Goal: Navigation & Orientation: Locate item on page

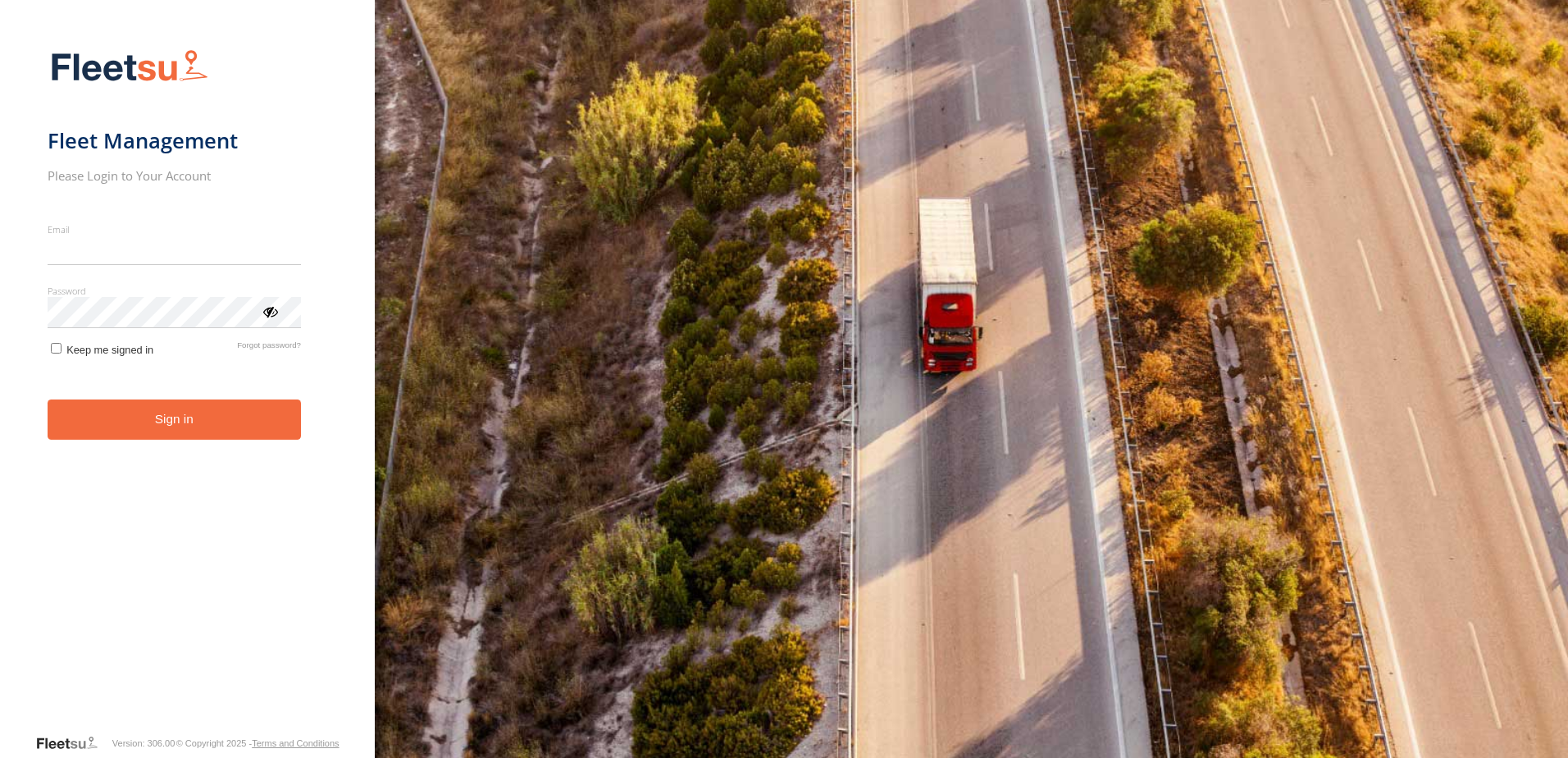
type input "**********"
click at [206, 433] on button "Sign in" at bounding box center [175, 419] width 253 height 40
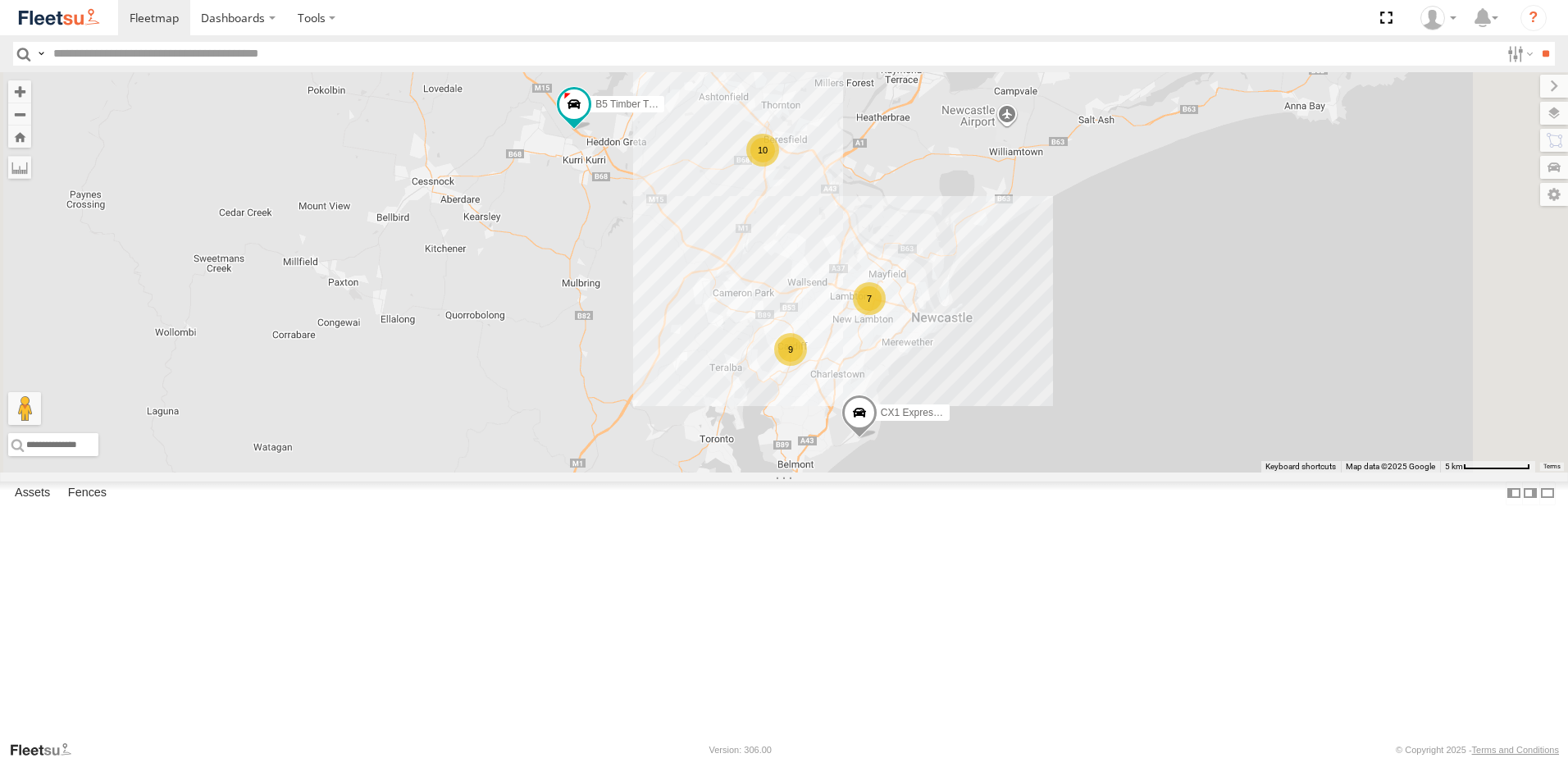
drag, startPoint x: 812, startPoint y: 294, endPoint x: 746, endPoint y: 274, distance: 69.0
click at [746, 274] on div "10 7 9 B5 Timber Truck CX1 Express Ute" at bounding box center [784, 272] width 1568 height 400
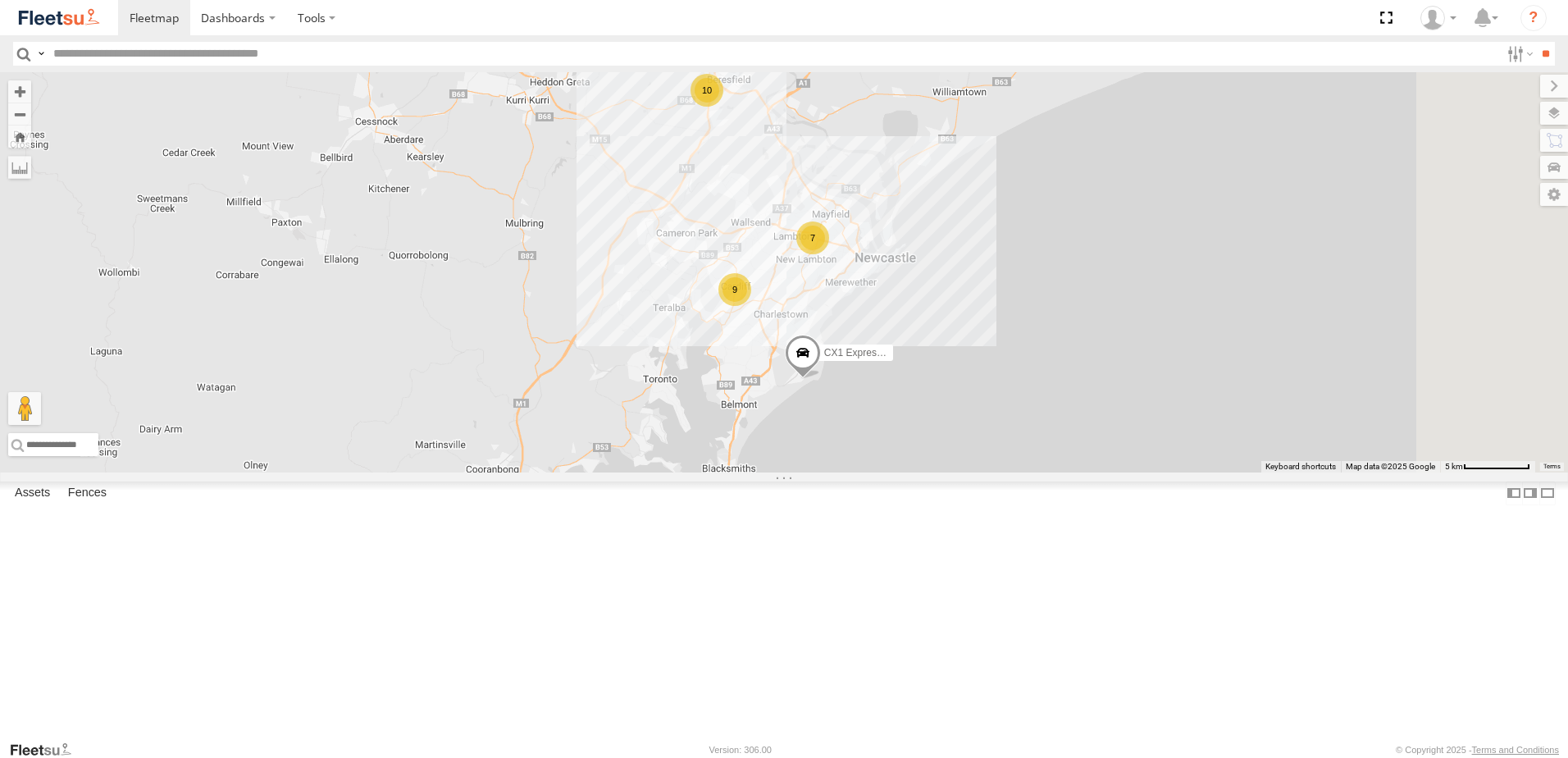
drag, startPoint x: 1052, startPoint y: 541, endPoint x: 995, endPoint y: 479, distance: 84.2
click at [821, 380] on span at bounding box center [803, 358] width 36 height 44
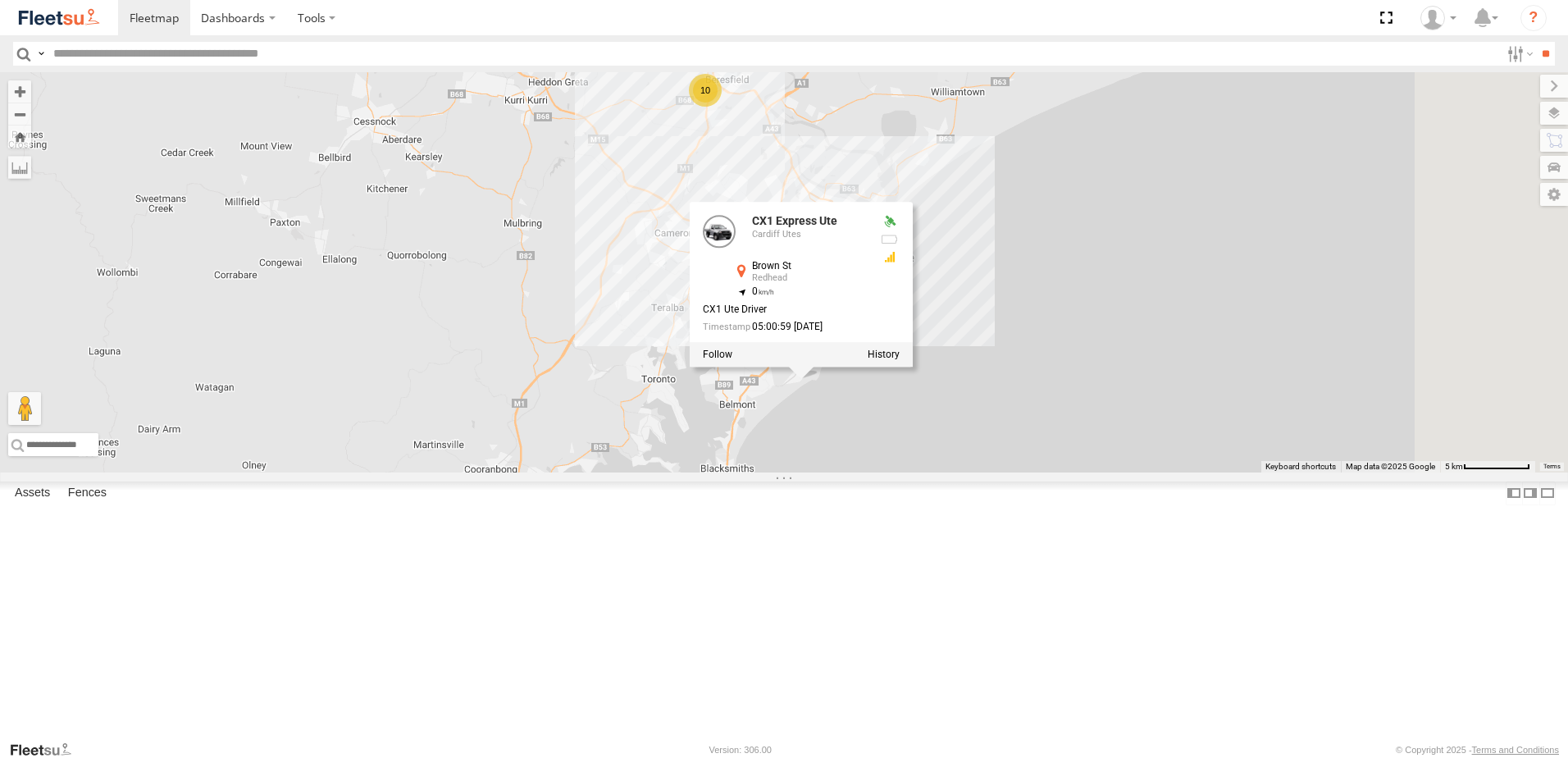
click at [984, 472] on div "10 7 9 B5 Timber Truck CX1 Express Ute CX1 Express Ute Cardiff Utes Brown St Re…" at bounding box center [784, 272] width 1568 height 400
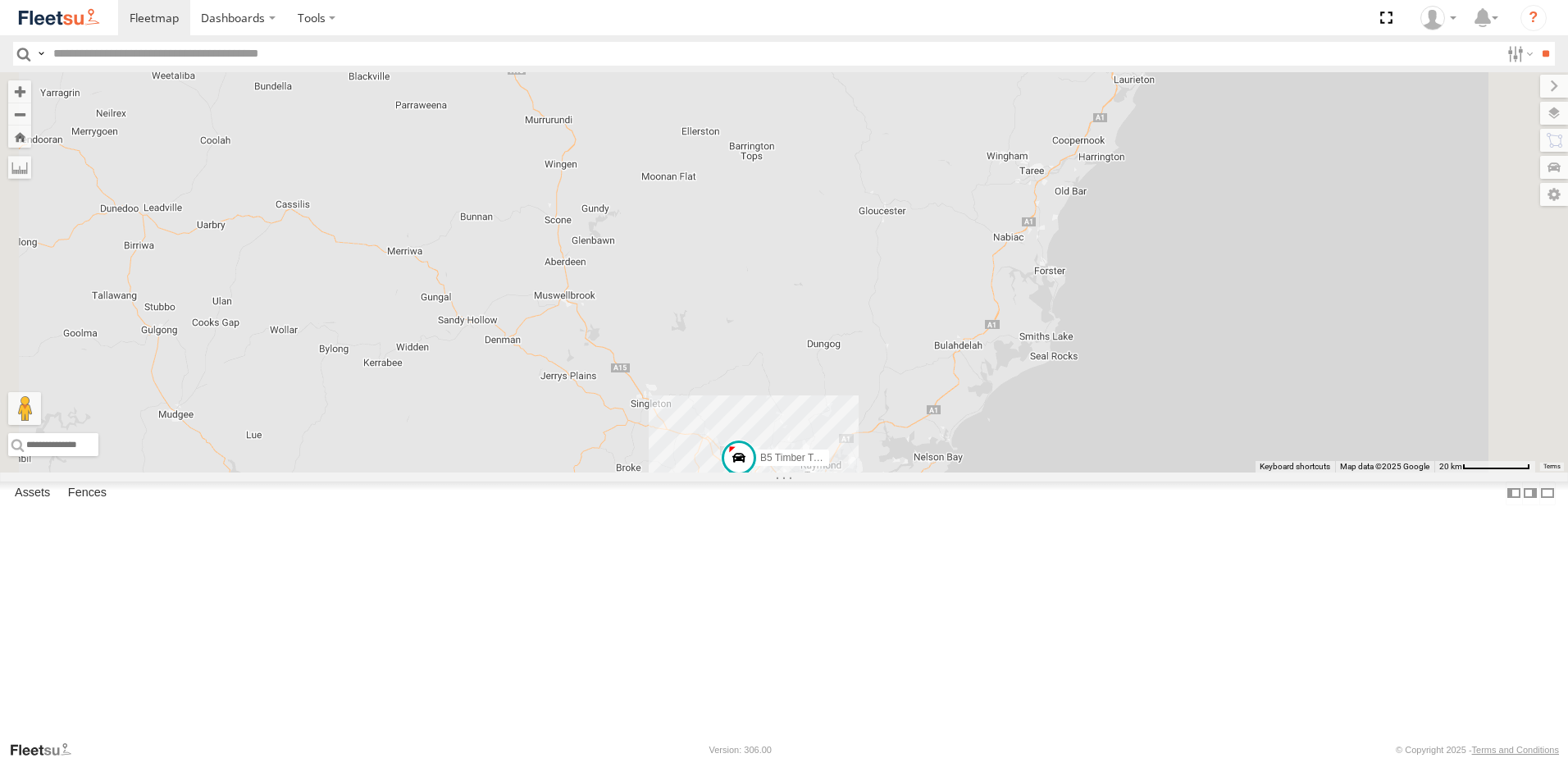
drag, startPoint x: 1045, startPoint y: 296, endPoint x: 1033, endPoint y: 560, distance: 264.3
click at [1033, 472] on div "B5 Timber Truck CX1 Express Ute 10 16" at bounding box center [784, 272] width 1568 height 400
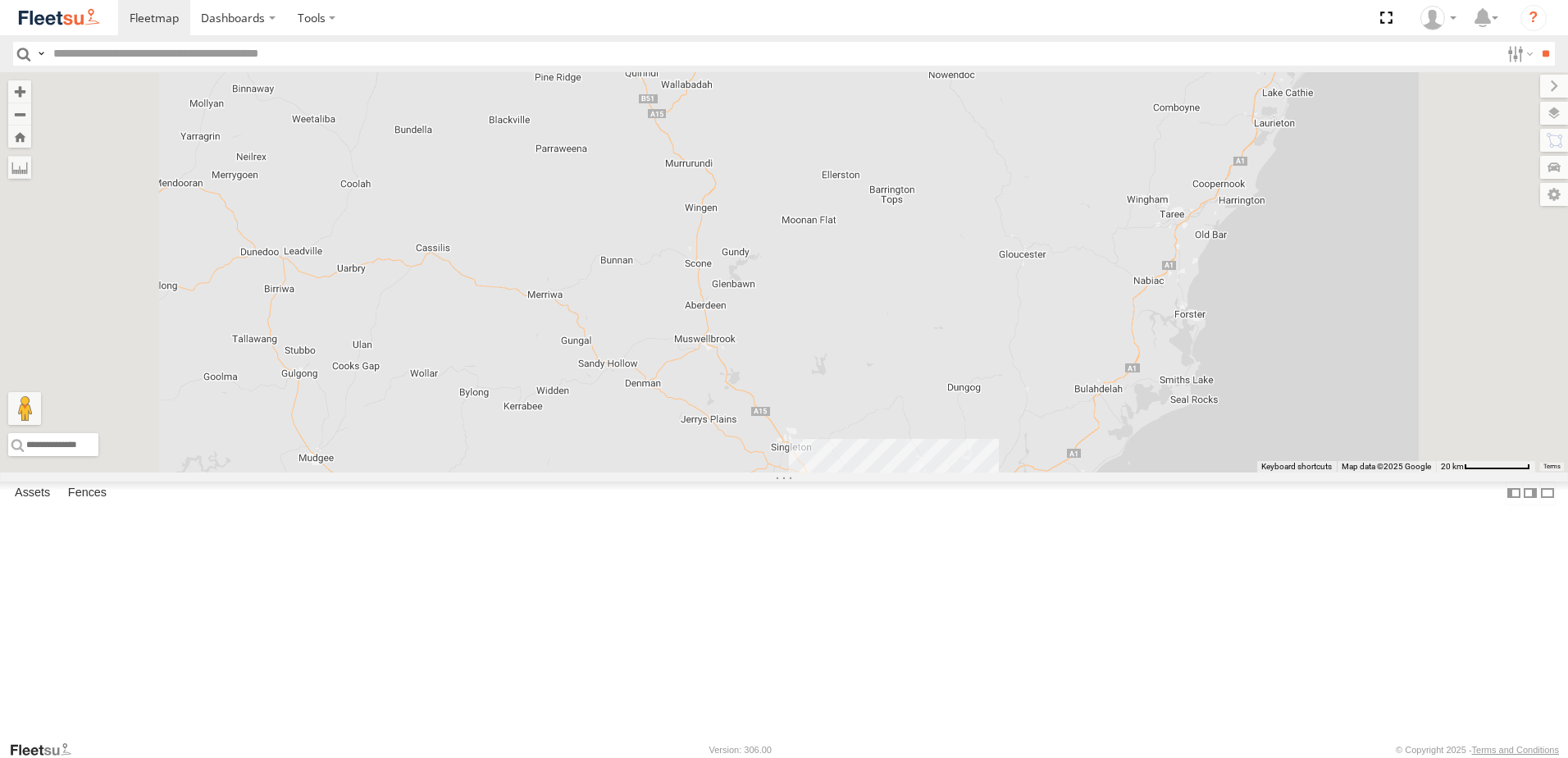
drag, startPoint x: 992, startPoint y: 560, endPoint x: 965, endPoint y: 312, distance: 249.5
click at [965, 312] on div at bounding box center [784, 272] width 1568 height 400
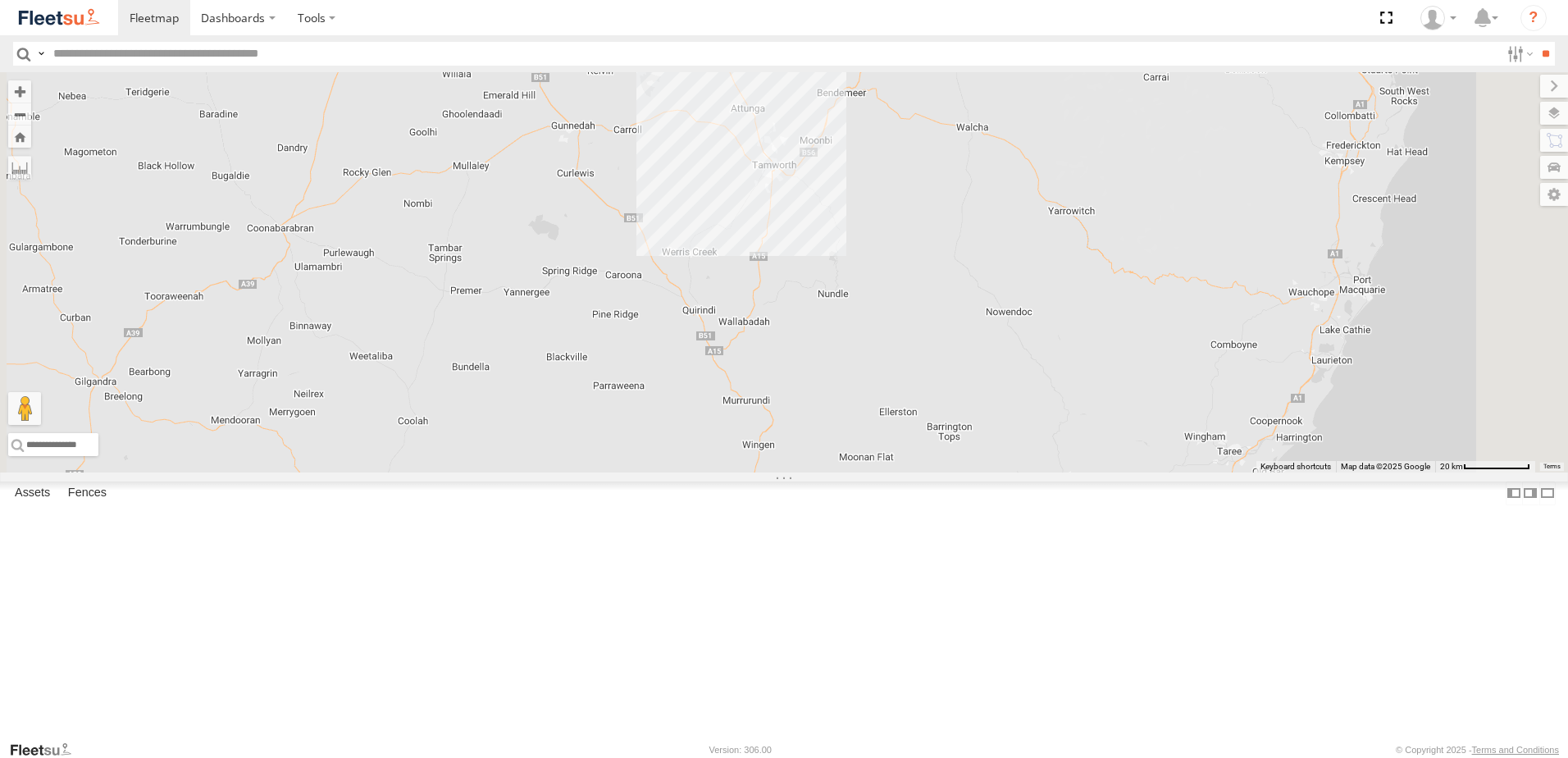
drag, startPoint x: 997, startPoint y: 428, endPoint x: 1055, endPoint y: 666, distance: 245.0
click at [1055, 472] on div "10 16 B5 Timber Truck CX1 Express Ute" at bounding box center [784, 272] width 1568 height 400
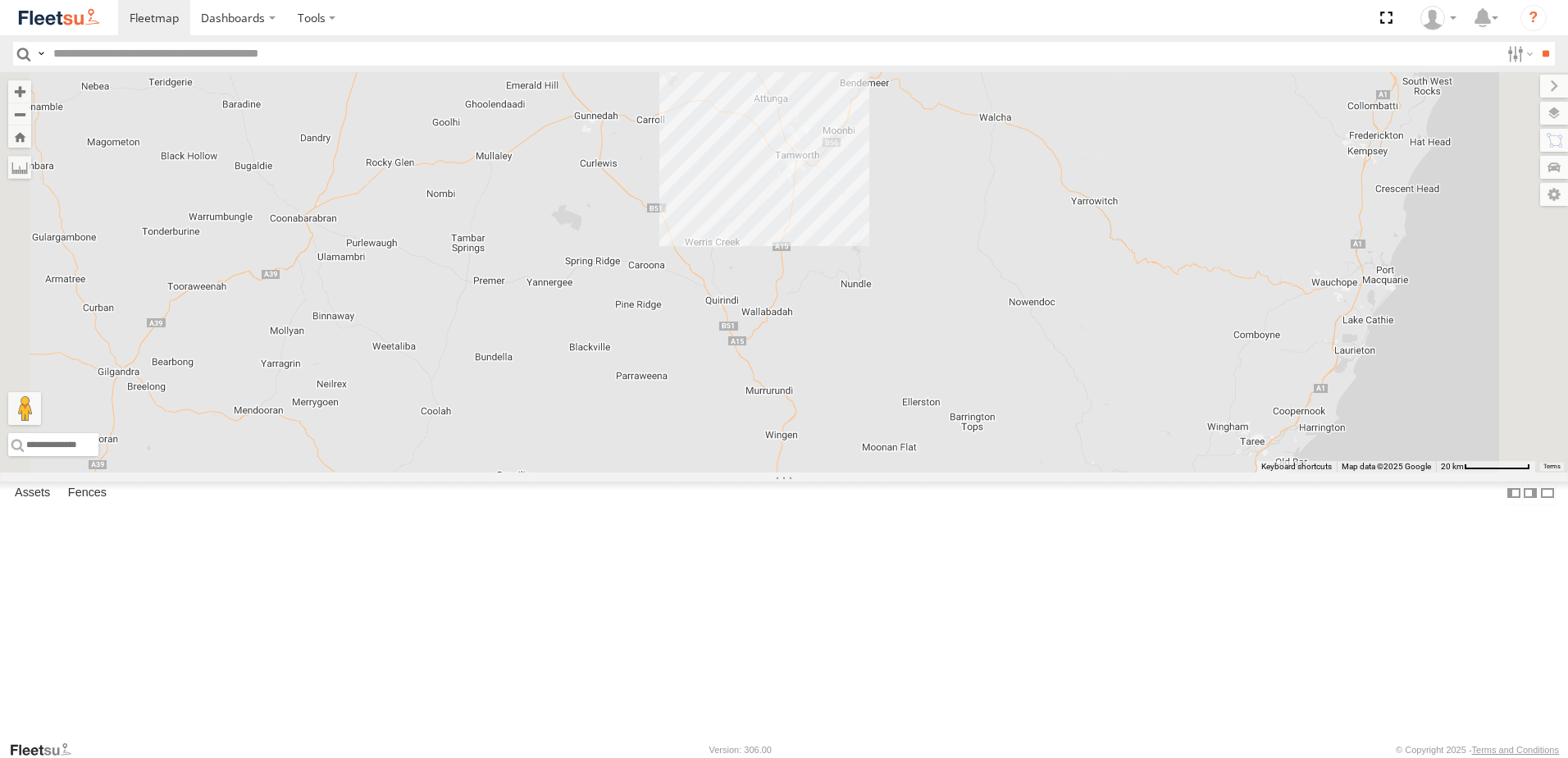
drag, startPoint x: 768, startPoint y: 420, endPoint x: 792, endPoint y: 418, distance: 24.1
click at [792, 418] on div "10 16 B5 Timber Truck CX1 Express Ute" at bounding box center [784, 272] width 1568 height 400
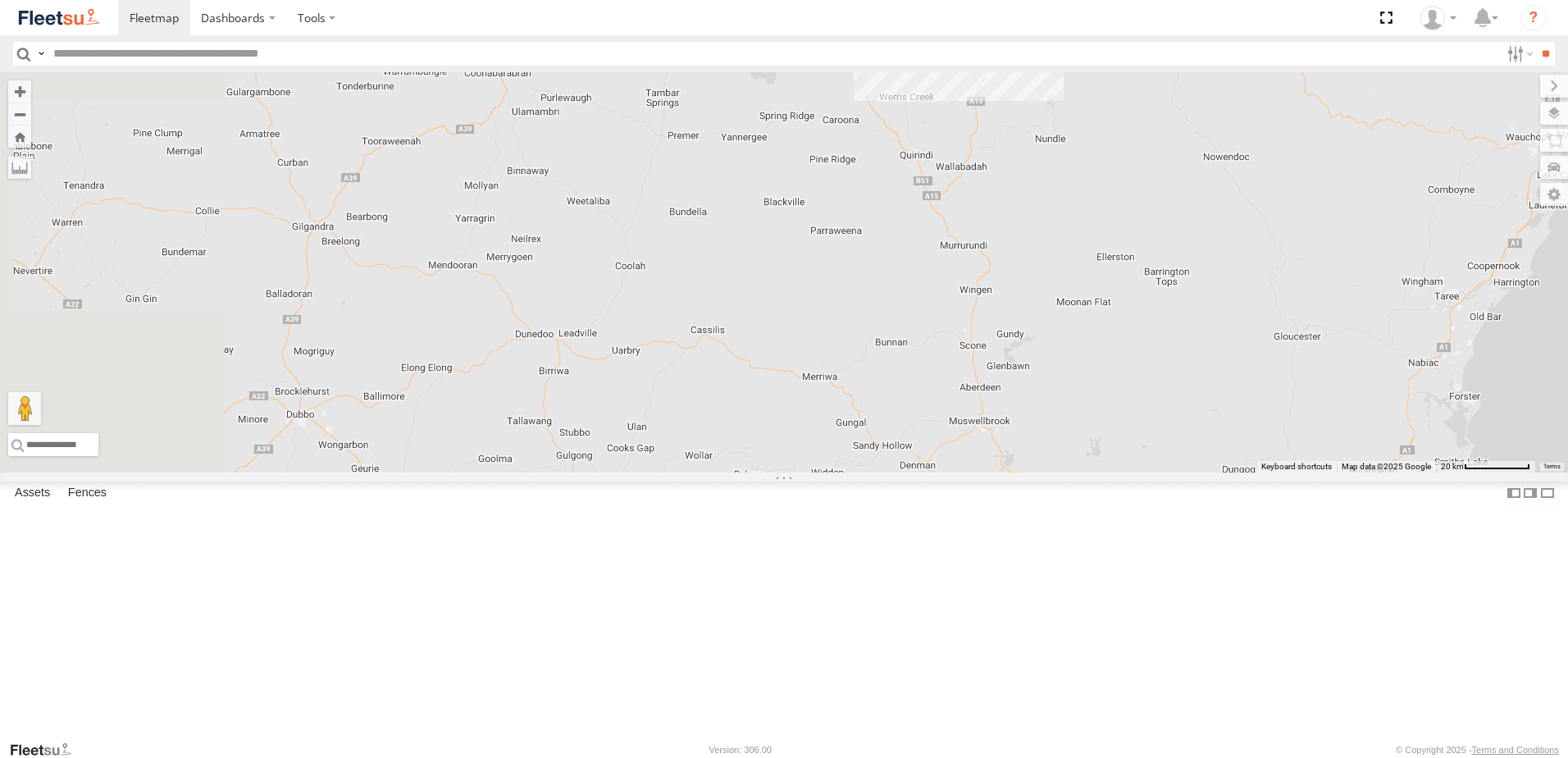
drag, startPoint x: 763, startPoint y: 426, endPoint x: 966, endPoint y: 278, distance: 251.2
click at [966, 278] on div "10 16 B5 Timber Truck CX1 Express Ute" at bounding box center [784, 272] width 1568 height 400
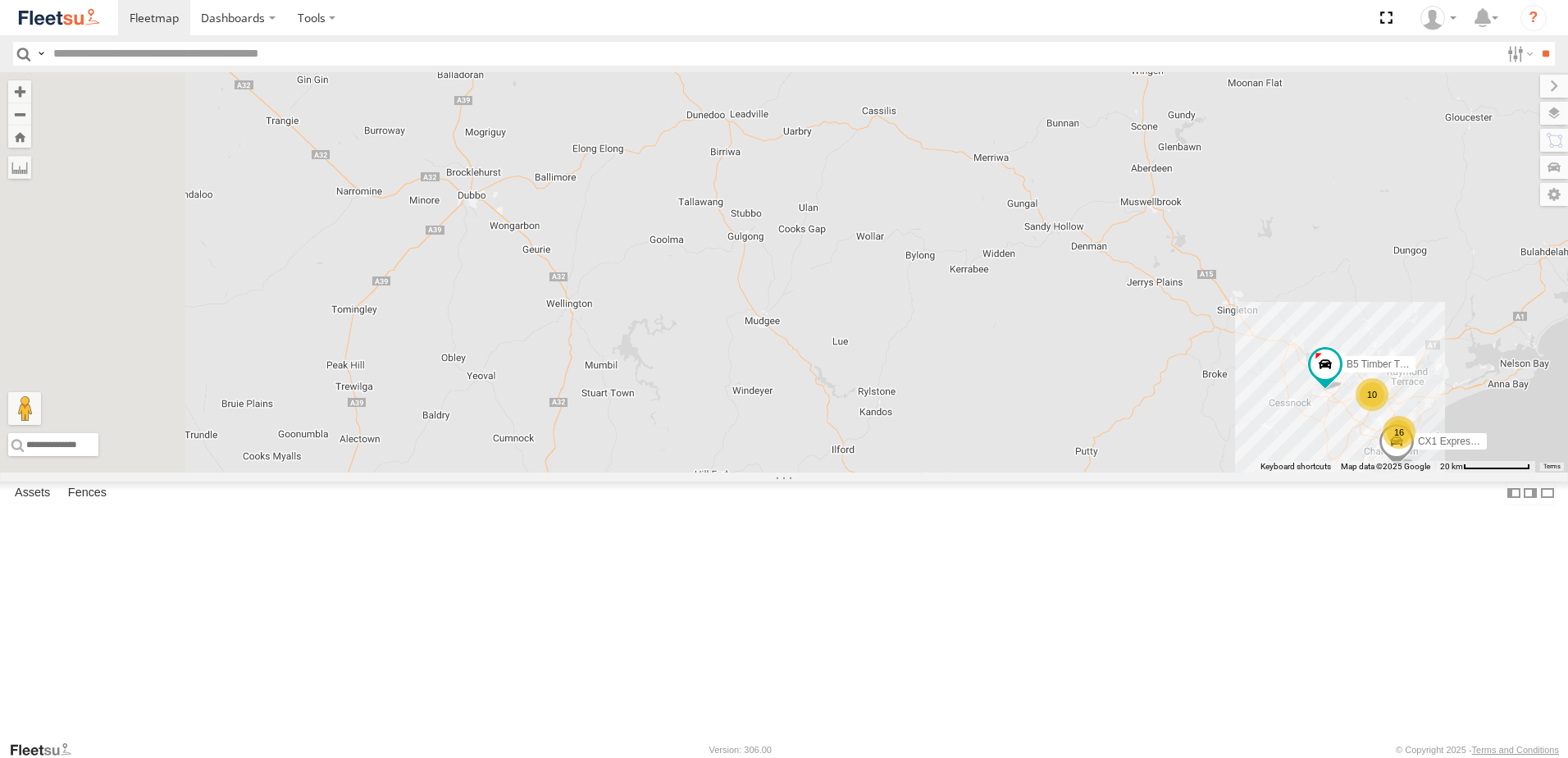
drag, startPoint x: 877, startPoint y: 359, endPoint x: 977, endPoint y: 216, distance: 174.5
click at [977, 216] on div "10 16 B5 Timber Truck CX1 Express Ute" at bounding box center [784, 272] width 1568 height 400
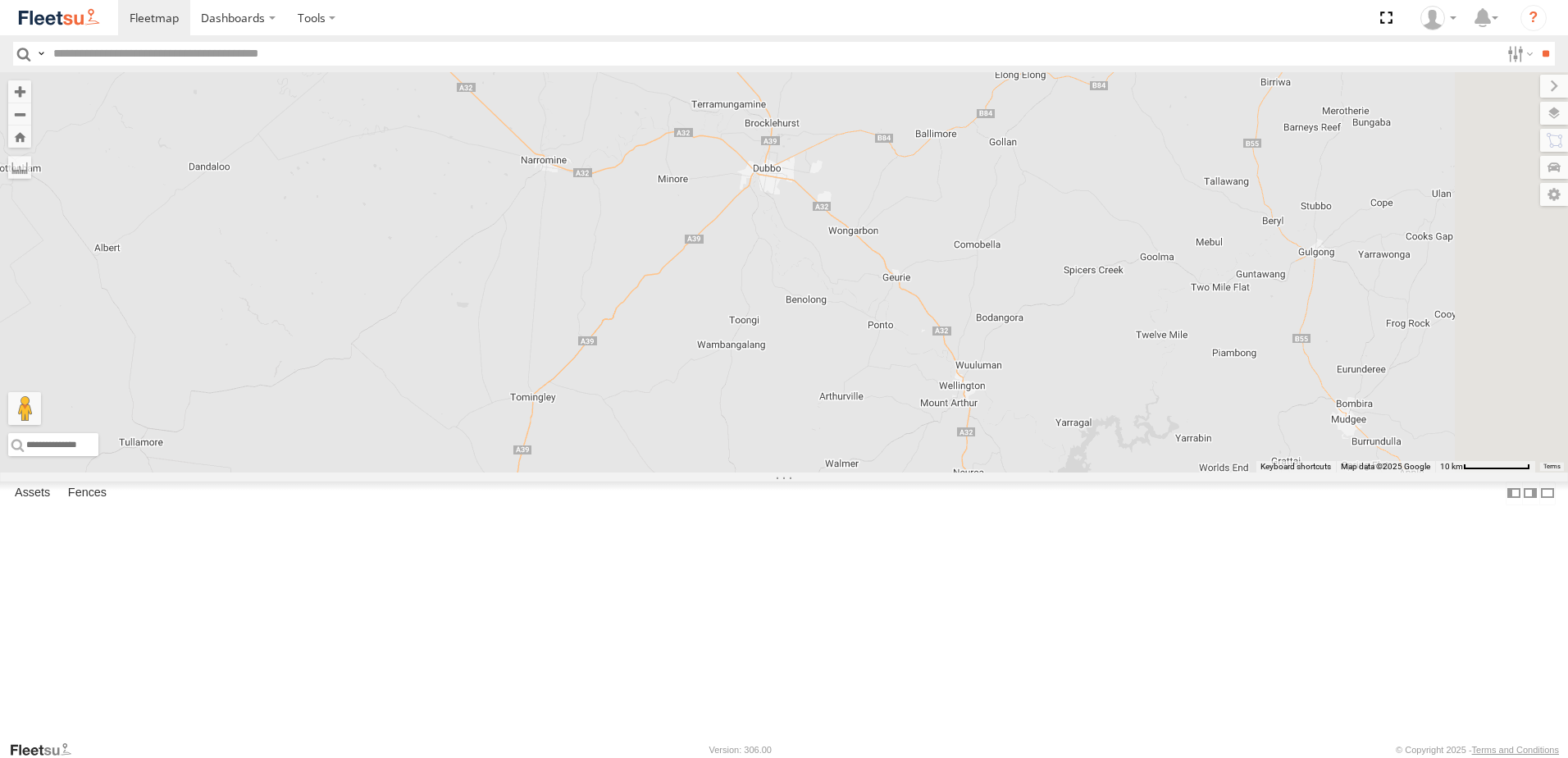
drag, startPoint x: 1358, startPoint y: 256, endPoint x: 1293, endPoint y: 285, distance: 71.2
click at [1293, 285] on div "B5 Timber Truck CX1 Express Ute" at bounding box center [784, 272] width 1568 height 400
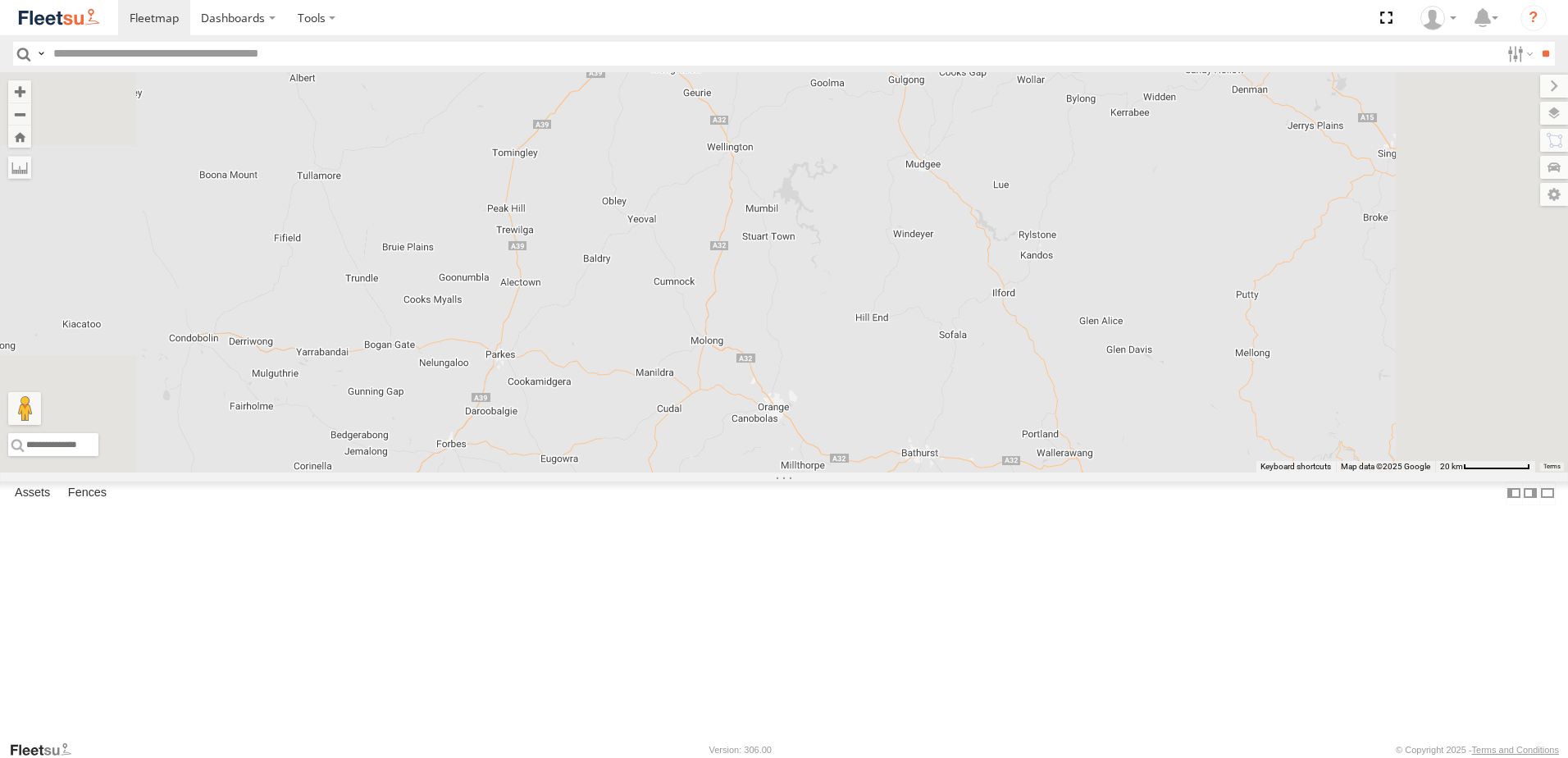
drag, startPoint x: 971, startPoint y: 526, endPoint x: 899, endPoint y: 368, distance: 173.6
click at [833, 305] on div at bounding box center [784, 272] width 1568 height 400
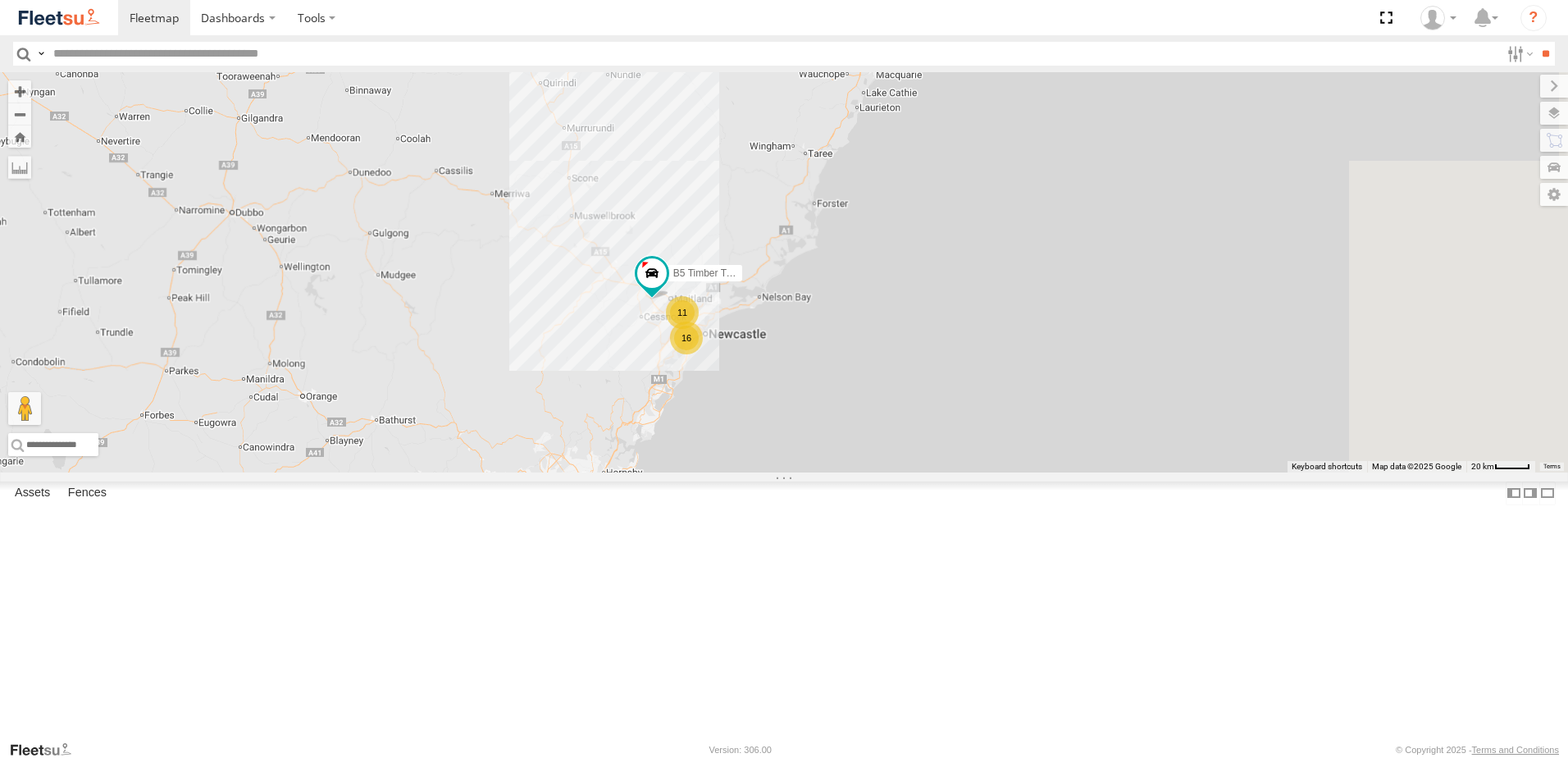
drag, startPoint x: 1263, startPoint y: 370, endPoint x: 852, endPoint y: 619, distance: 480.5
click at [852, 472] on div "11 16 B5 Timber Truck" at bounding box center [784, 272] width 1568 height 400
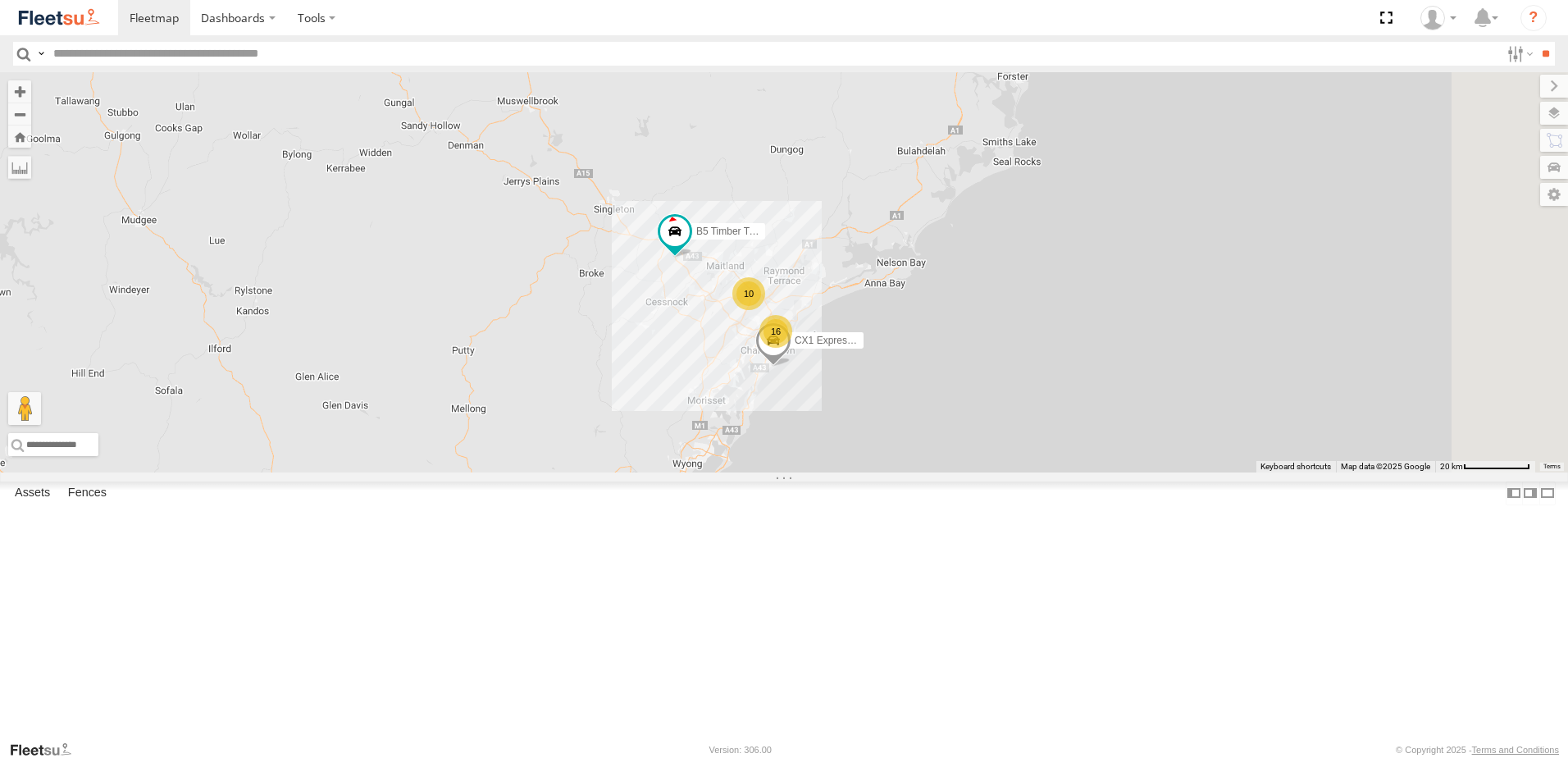
drag, startPoint x: 979, startPoint y: 554, endPoint x: 910, endPoint y: 465, distance: 112.6
click at [905, 468] on div "B5 Timber Truck CX1 Express Ute 10 16" at bounding box center [784, 272] width 1568 height 400
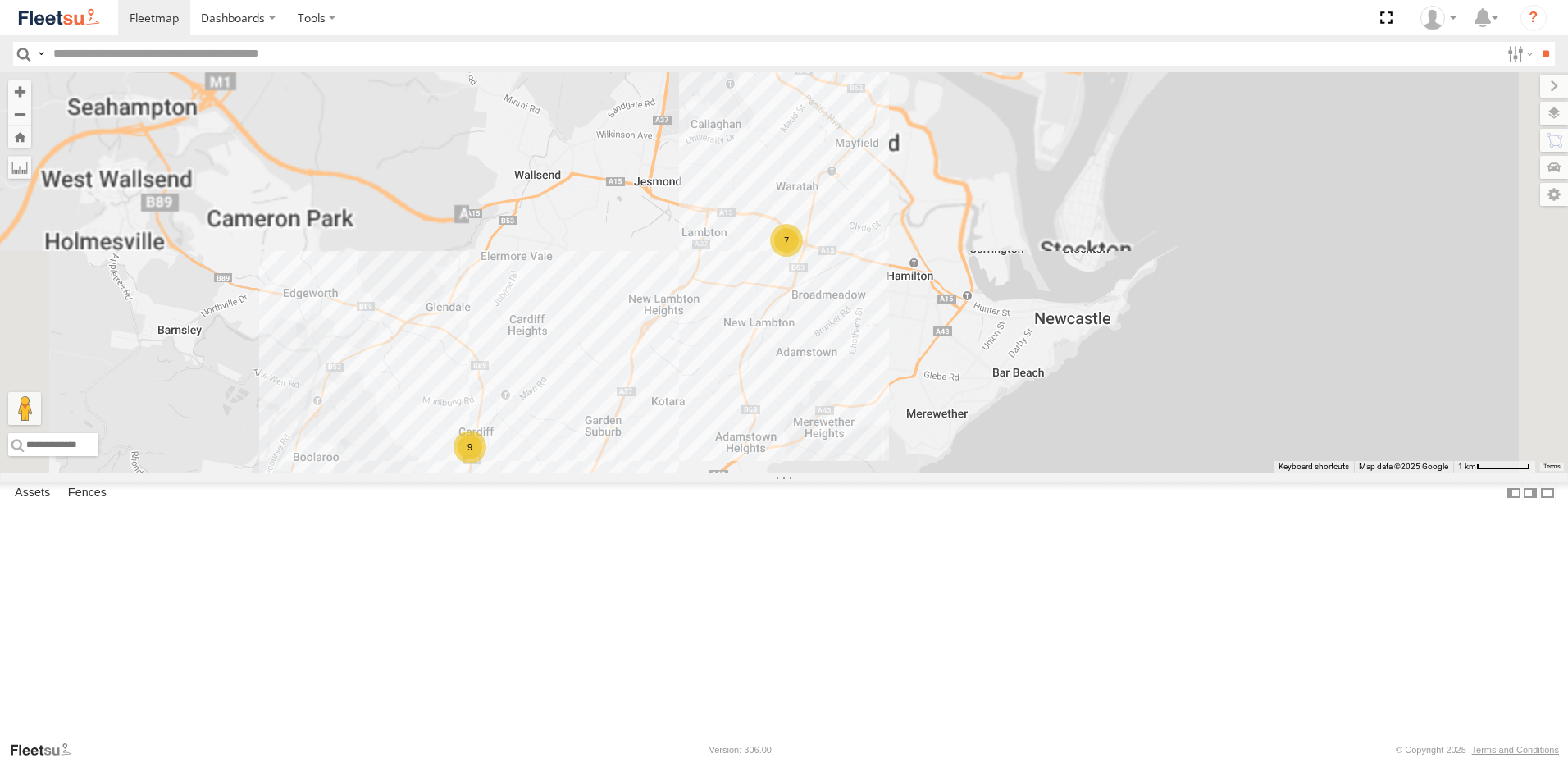
drag, startPoint x: 921, startPoint y: 504, endPoint x: 953, endPoint y: 434, distance: 77.0
click at [955, 429] on div "B5 Timber Truck CX1 Express Ute 7 9" at bounding box center [784, 272] width 1568 height 400
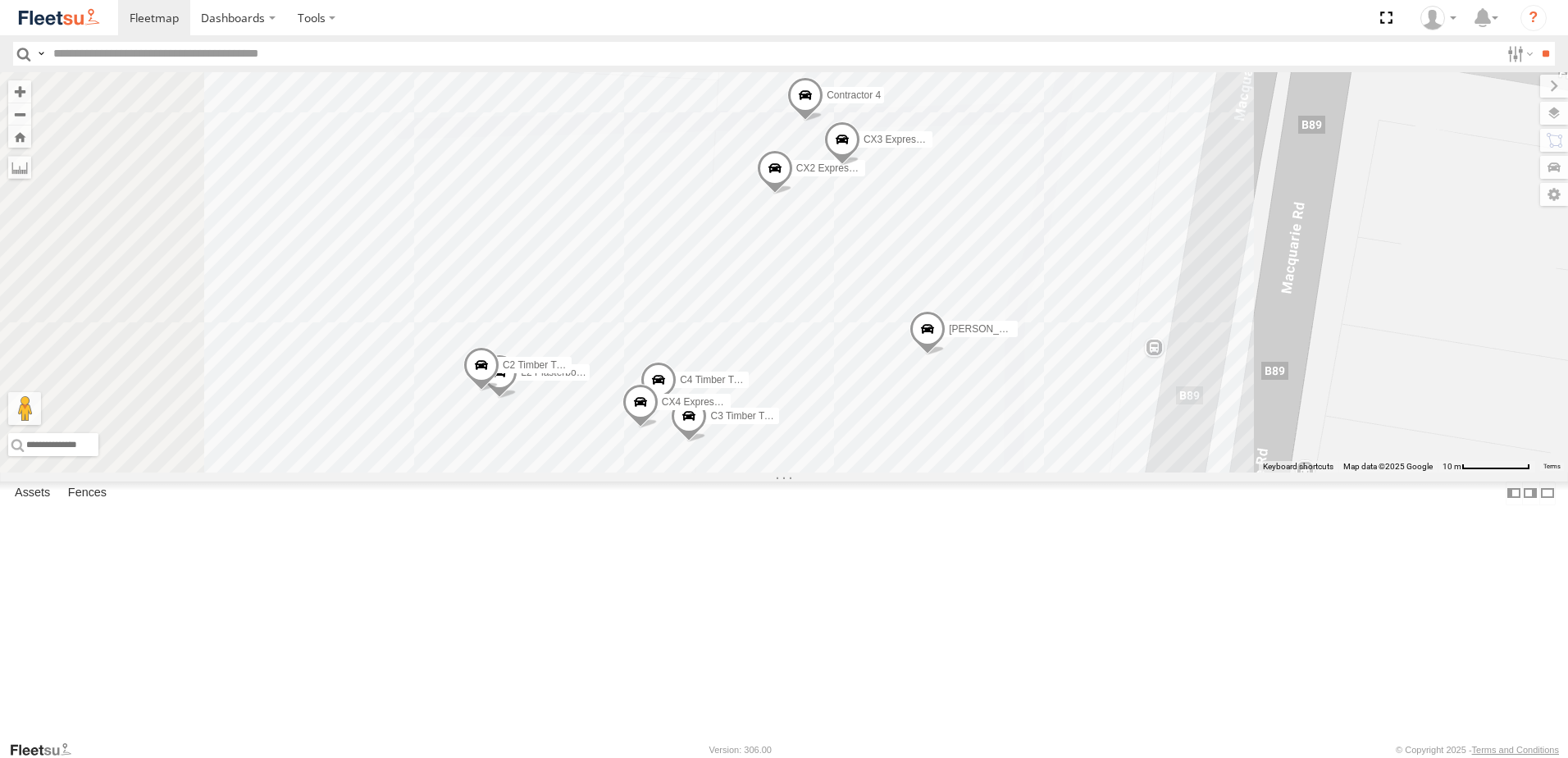
drag, startPoint x: 583, startPoint y: 524, endPoint x: 782, endPoint y: 562, distance: 202.6
click at [782, 472] on div "B5 Timber Truck CX1 Express Ute [PERSON_NAME] CX2 Express Ute CX4 Express Ute L…" at bounding box center [784, 272] width 1568 height 400
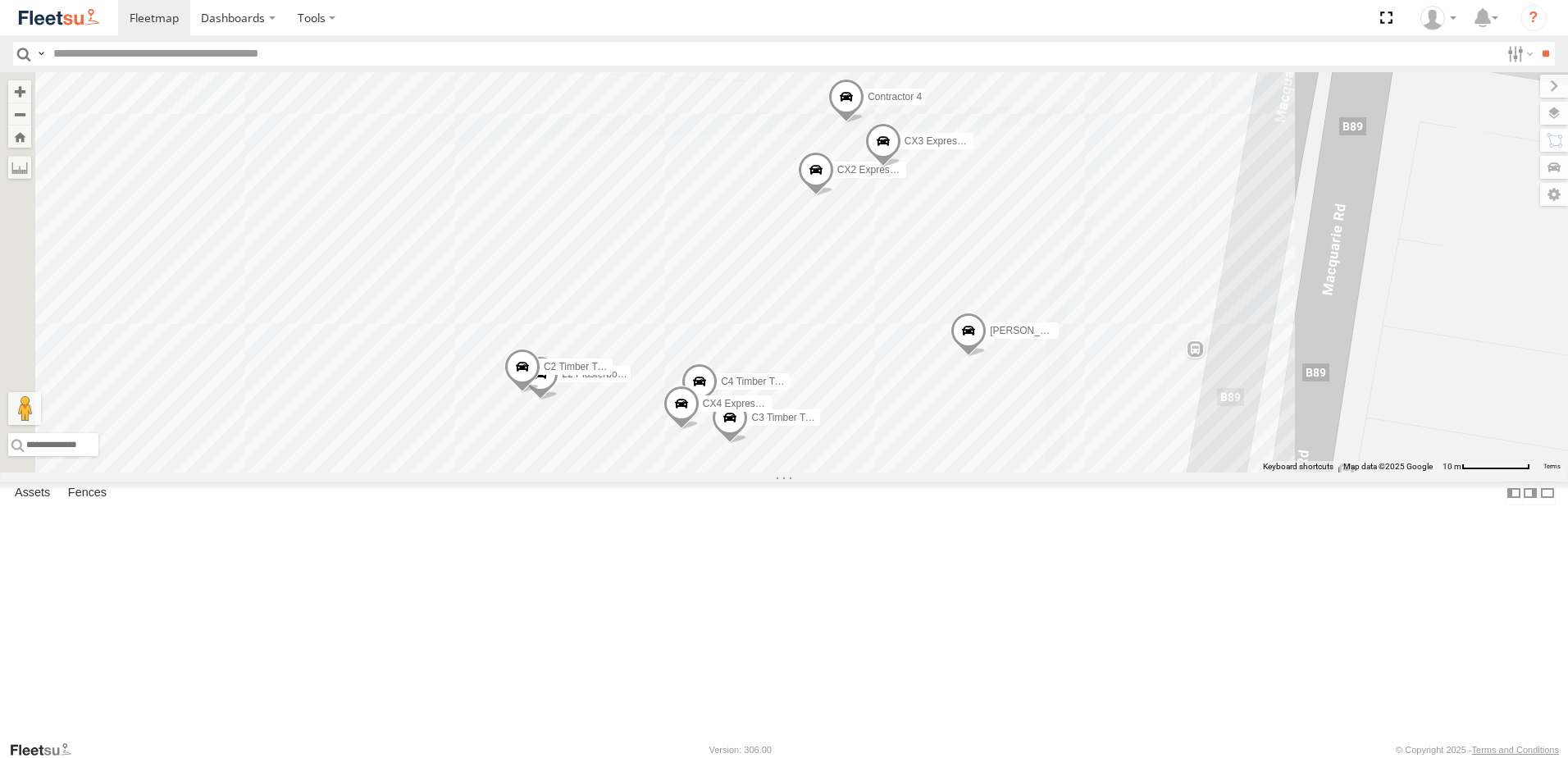
click at [559, 400] on span at bounding box center [541, 378] width 36 height 44
click at [789, 472] on div "B5 Timber Truck CX1 Express Ute [PERSON_NAME] CX2 Express Ute CX4 Express Ute L…" at bounding box center [784, 272] width 1568 height 400
click at [1006, 472] on div "B5 Timber Truck CX1 Express Ute [PERSON_NAME] CX2 Express Ute CX4 Express Ute L…" at bounding box center [784, 272] width 1568 height 400
click at [1420, 472] on div "B5 Timber Truck CX1 Express Ute [PERSON_NAME] CX2 Express Ute CX4 Express Ute L…" at bounding box center [784, 272] width 1568 height 400
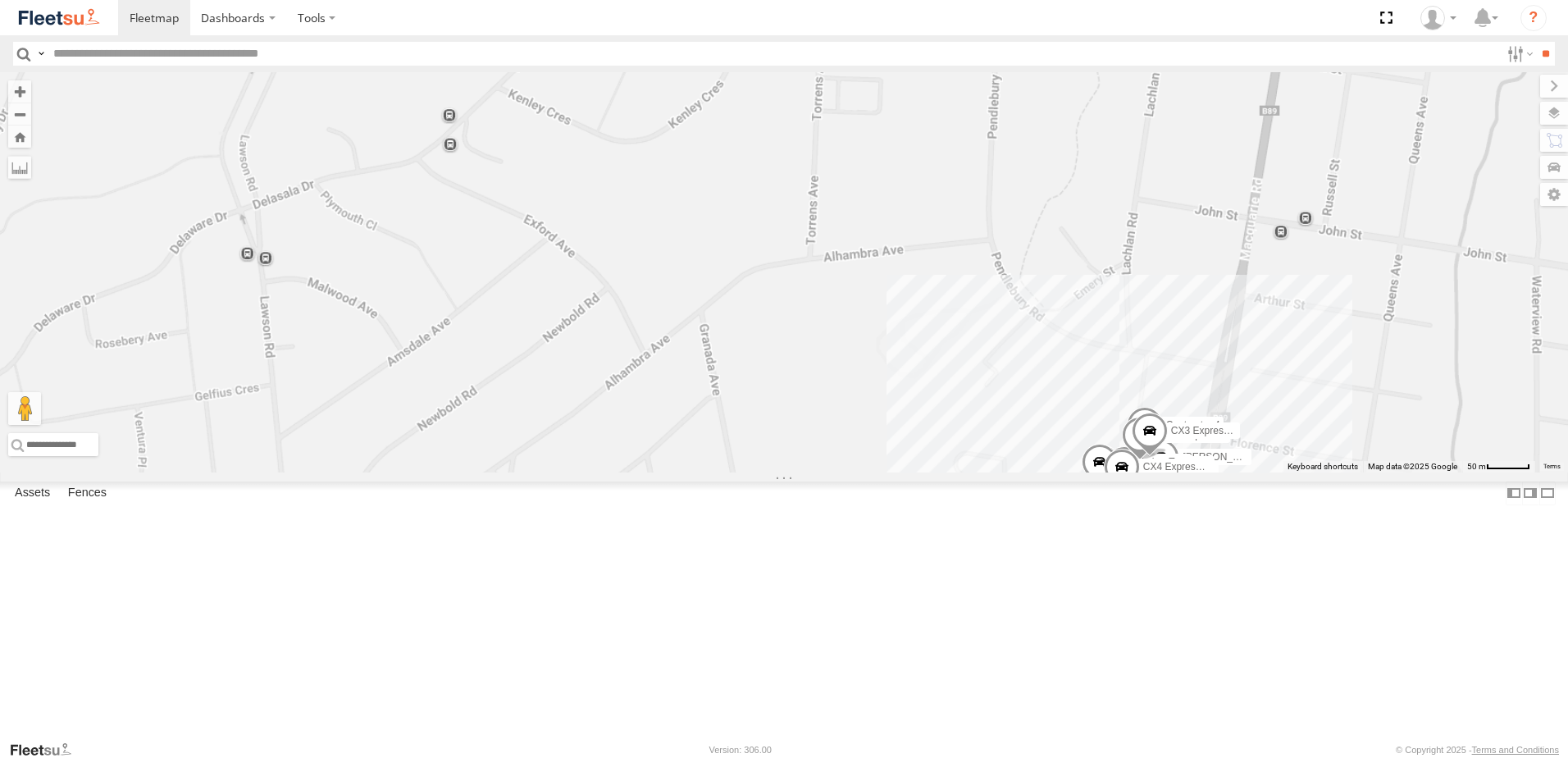
drag, startPoint x: 1237, startPoint y: 464, endPoint x: 1001, endPoint y: 391, distance: 247.0
click at [1001, 391] on div "B5 Timber Truck CX1 Express Ute [PERSON_NAME] CX2 Express Ute CX4 Express Ute L…" at bounding box center [784, 272] width 1568 height 400
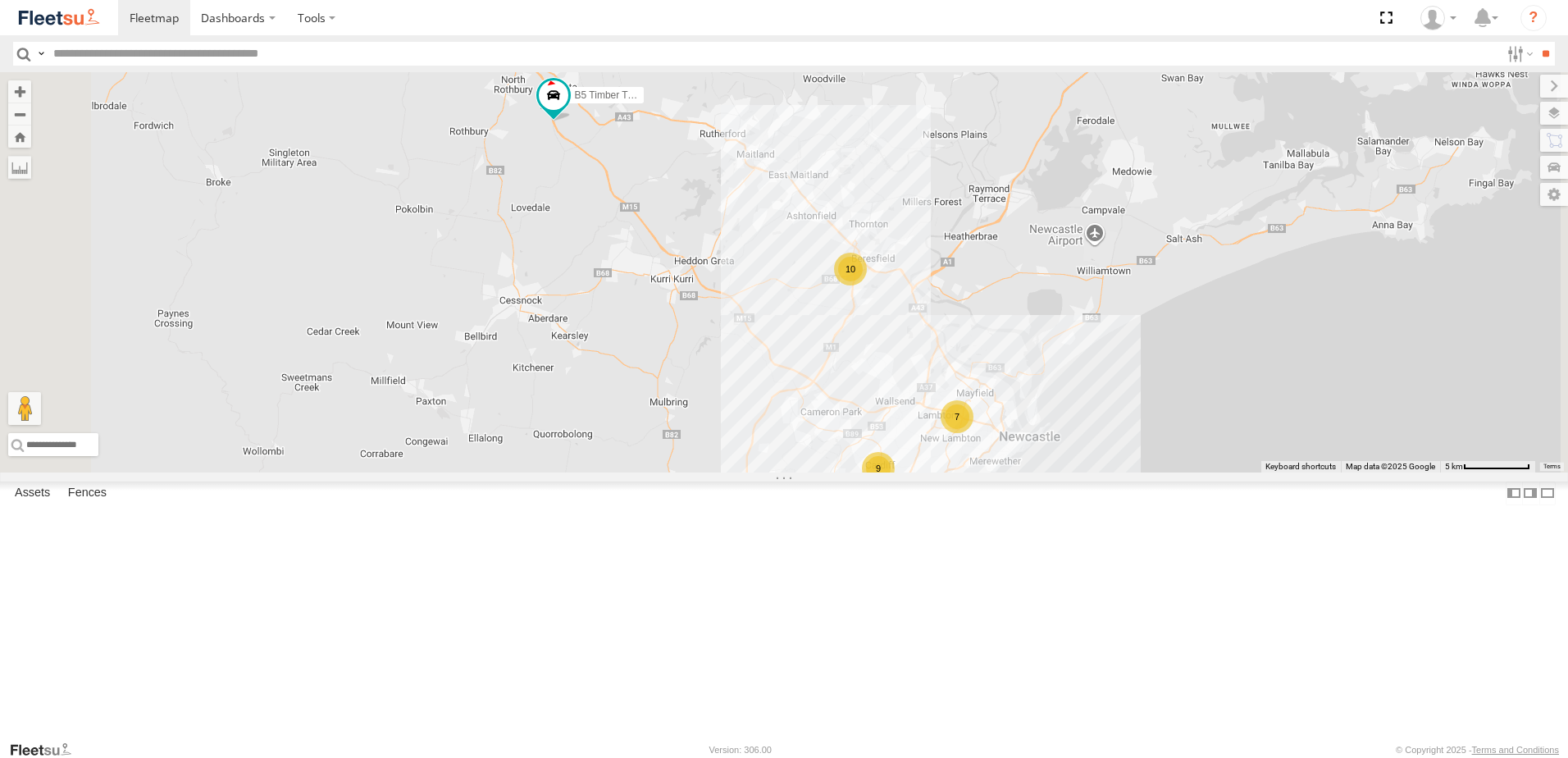
drag, startPoint x: 1118, startPoint y: 478, endPoint x: 1081, endPoint y: 524, distance: 59.0
click at [1081, 472] on div "10 7 9 B5 Timber Truck CX1 Express Ute" at bounding box center [784, 272] width 1568 height 400
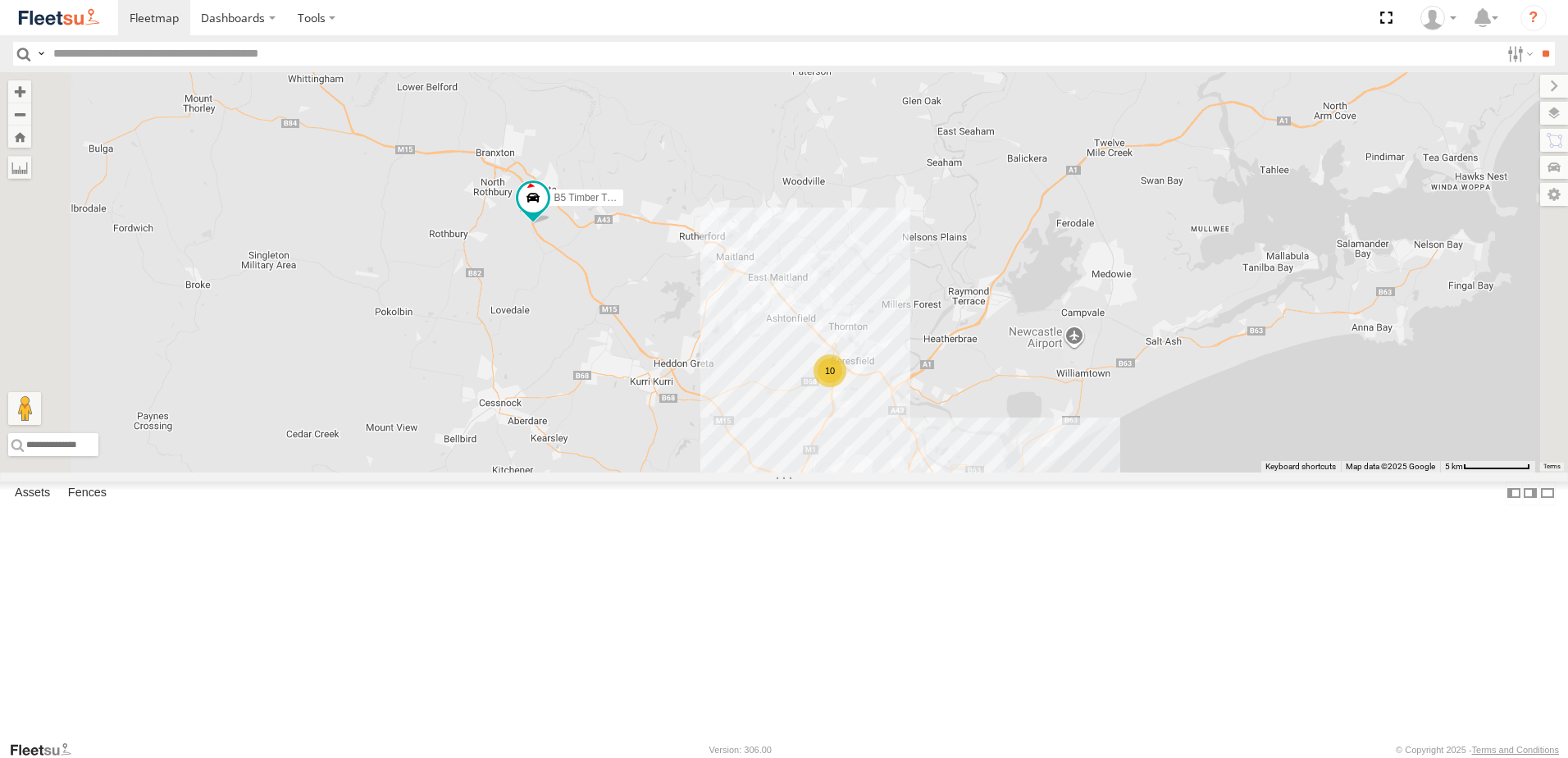
drag, startPoint x: 796, startPoint y: 402, endPoint x: 807, endPoint y: 444, distance: 43.4
click at [807, 440] on div "10 7 9 B5 Timber Truck CX1 Express Ute" at bounding box center [784, 272] width 1568 height 400
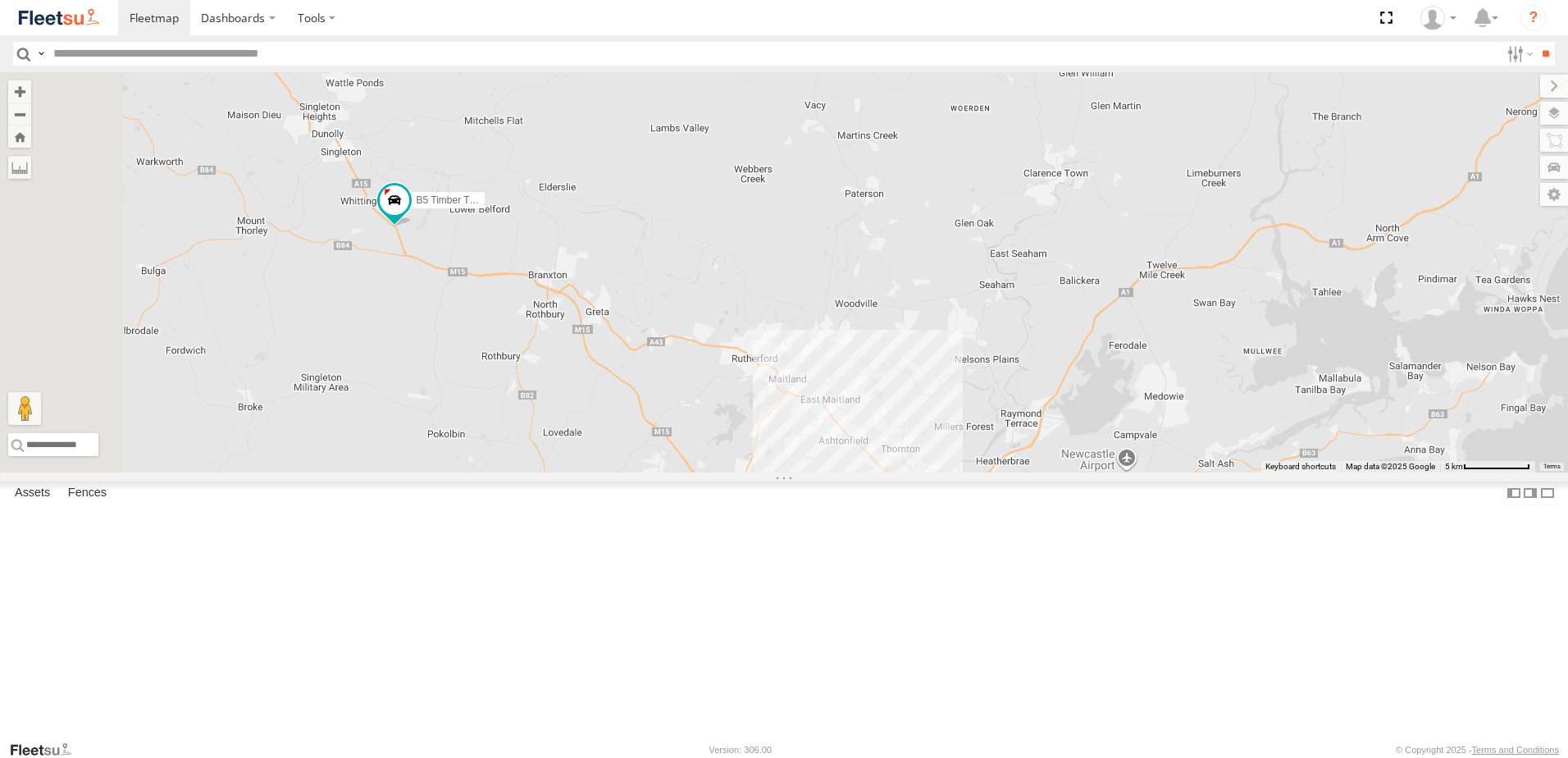
click at [648, 419] on div "B5 Timber Truck 10 7 10" at bounding box center [784, 272] width 1568 height 400
drag, startPoint x: 630, startPoint y: 209, endPoint x: 637, endPoint y: 223, distance: 15.7
click at [637, 223] on div "B5 Timber Truck 10" at bounding box center [784, 272] width 1568 height 400
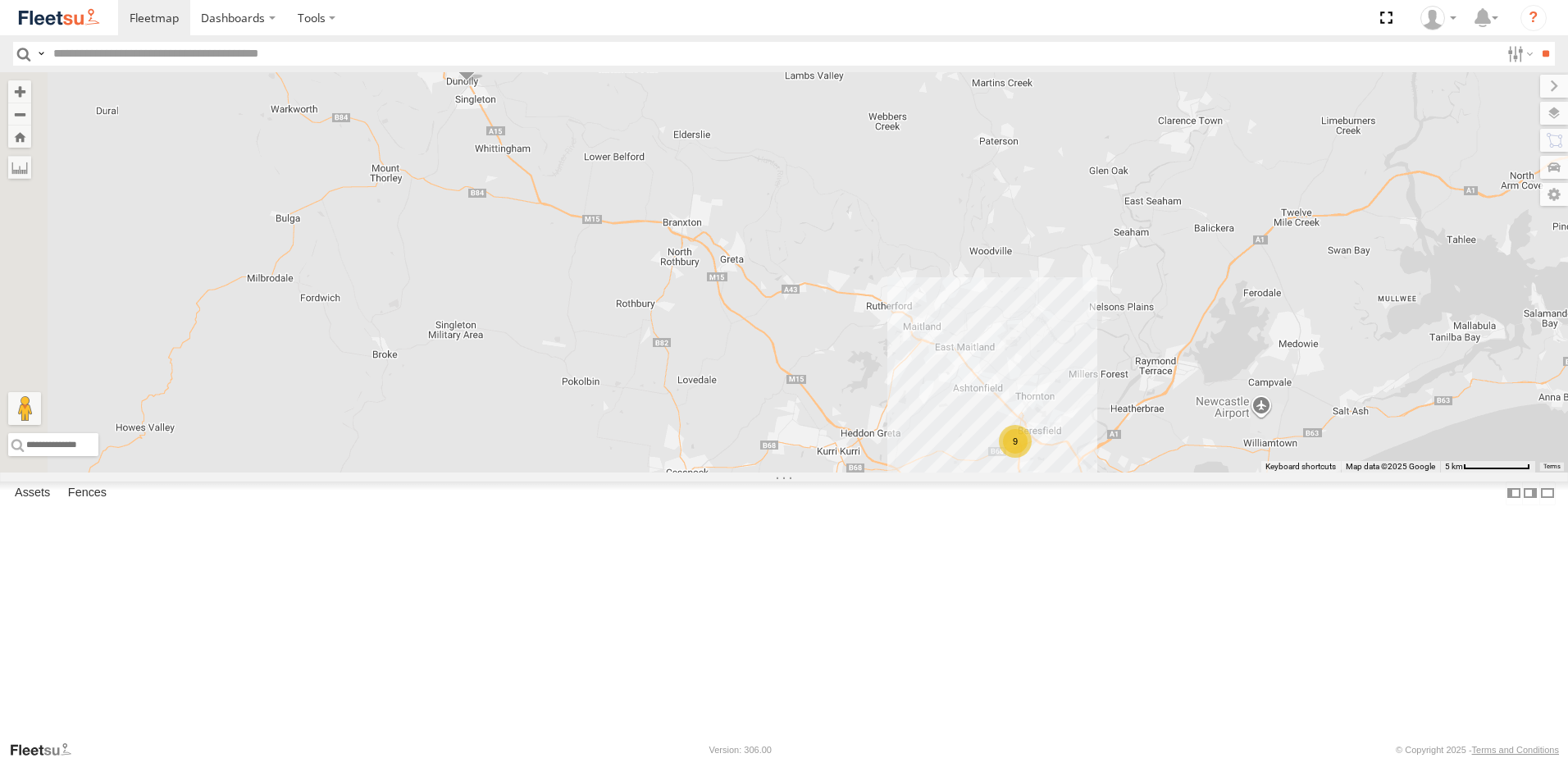
drag, startPoint x: 712, startPoint y: 269, endPoint x: 714, endPoint y: 313, distance: 44.0
click at [714, 312] on div "9 B5 Timber Truck 7 10" at bounding box center [784, 272] width 1568 height 400
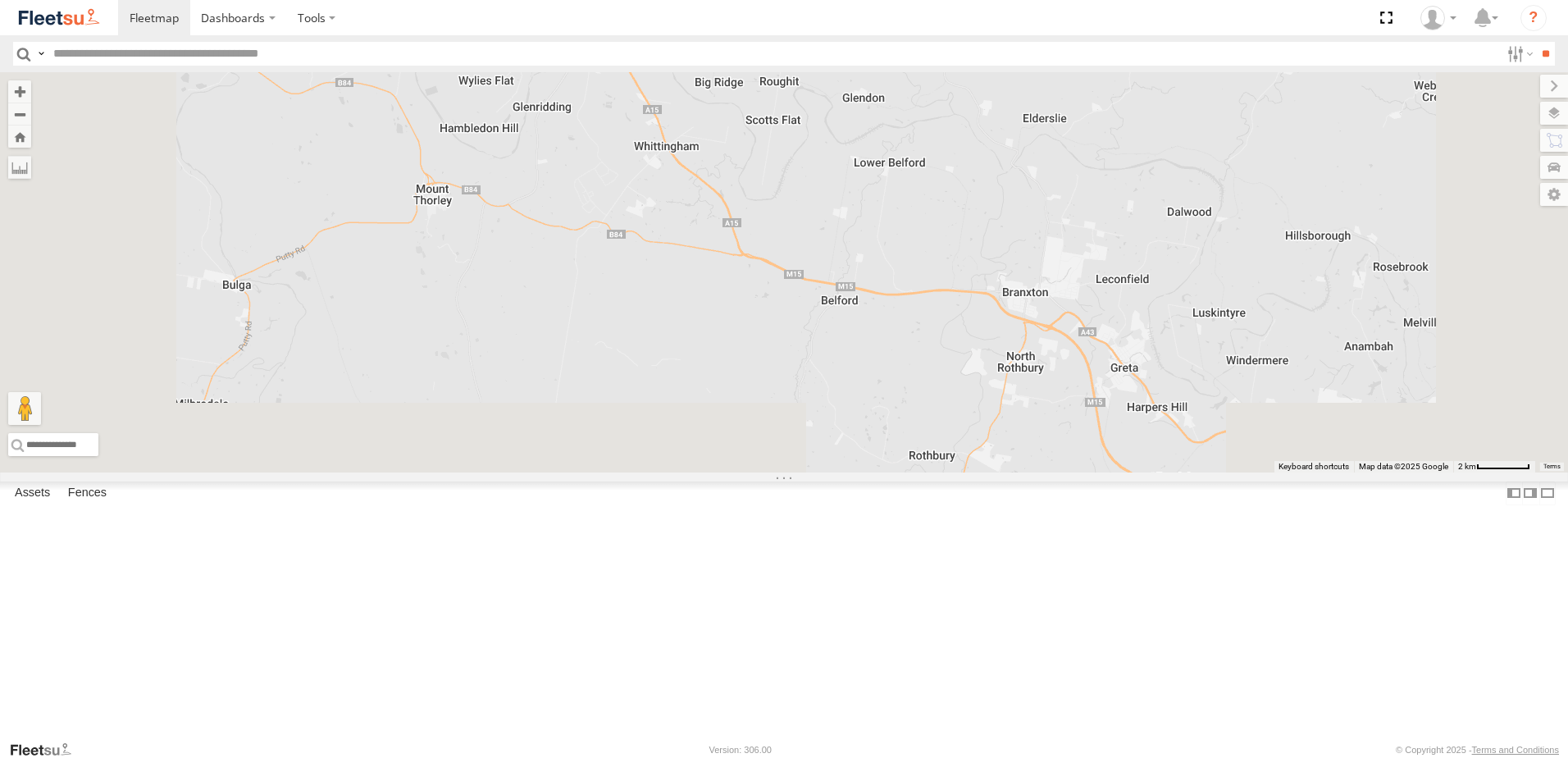
drag, startPoint x: 809, startPoint y: 537, endPoint x: 851, endPoint y: 252, distance: 288.1
click at [787, 208] on div "B5 Timber Truck" at bounding box center [784, 272] width 1568 height 400
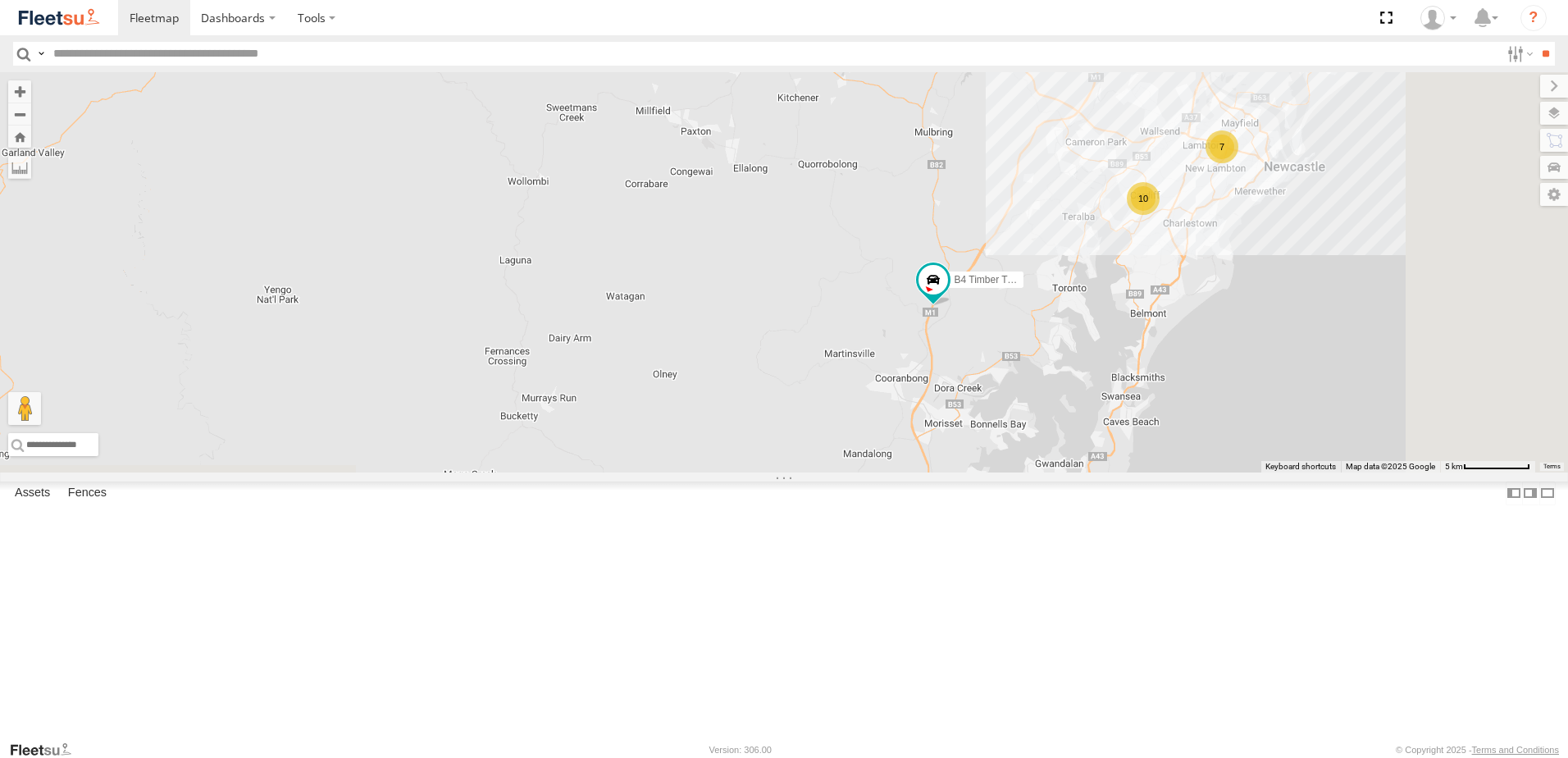
drag, startPoint x: 1011, startPoint y: 413, endPoint x: 1035, endPoint y: 328, distance: 88.3
click at [982, 326] on div "B5 Timber Truck B4 Timber Truck 9 7 10" at bounding box center [784, 272] width 1568 height 400
